Goal: Information Seeking & Learning: Learn about a topic

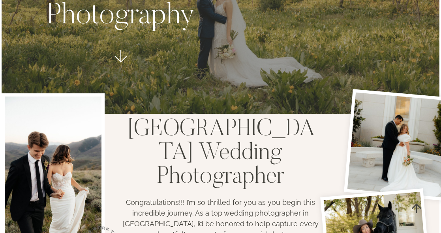
scroll to position [242, 0]
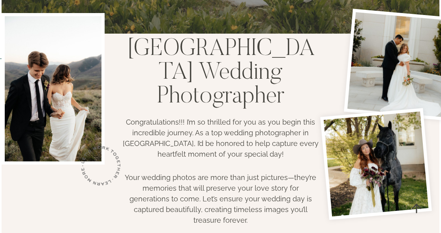
click at [45, 201] on div at bounding box center [53, 150] width 103 height 274
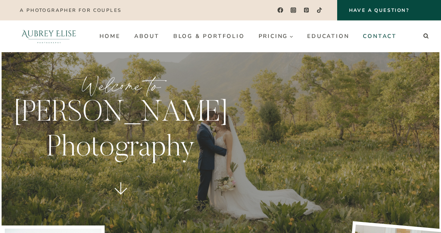
scroll to position [0, 0]
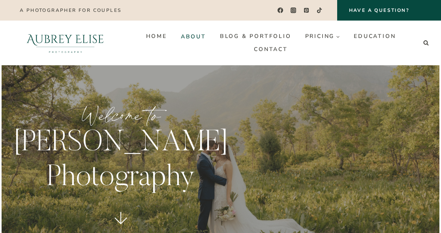
click at [197, 38] on link "About" at bounding box center [193, 36] width 39 height 13
click at [251, 36] on link "Blog & Portfolio" at bounding box center [255, 36] width 85 height 13
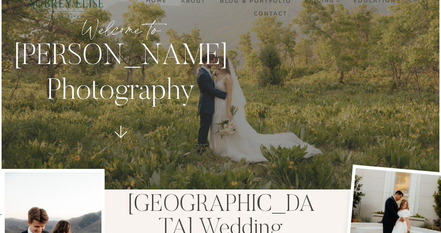
scroll to position [161, 0]
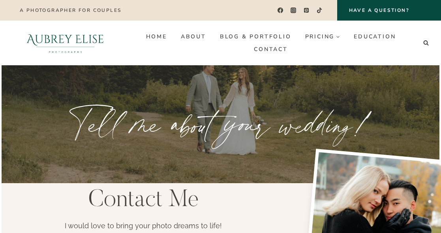
click at [32, 133] on p "Tell me about your wedding!" at bounding box center [220, 123] width 429 height 47
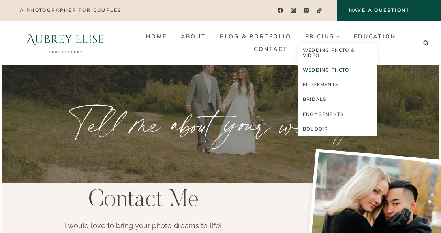
click at [330, 69] on link "Wedding Photo" at bounding box center [337, 70] width 79 height 15
click at [323, 80] on link "Elopements" at bounding box center [337, 84] width 79 height 15
click at [321, 106] on link "Bridals" at bounding box center [337, 99] width 79 height 15
click at [322, 117] on link "Engagements" at bounding box center [337, 114] width 79 height 15
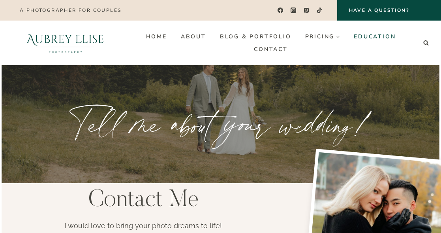
drag, startPoint x: 367, startPoint y: 38, endPoint x: 314, endPoint y: 38, distance: 53.3
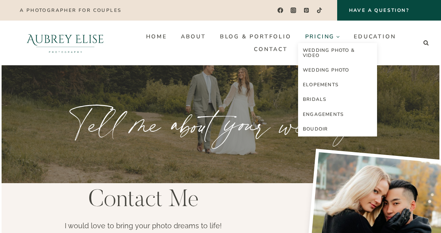
click at [367, 38] on link "Education" at bounding box center [375, 36] width 56 height 13
